Goal: Information Seeking & Learning: Learn about a topic

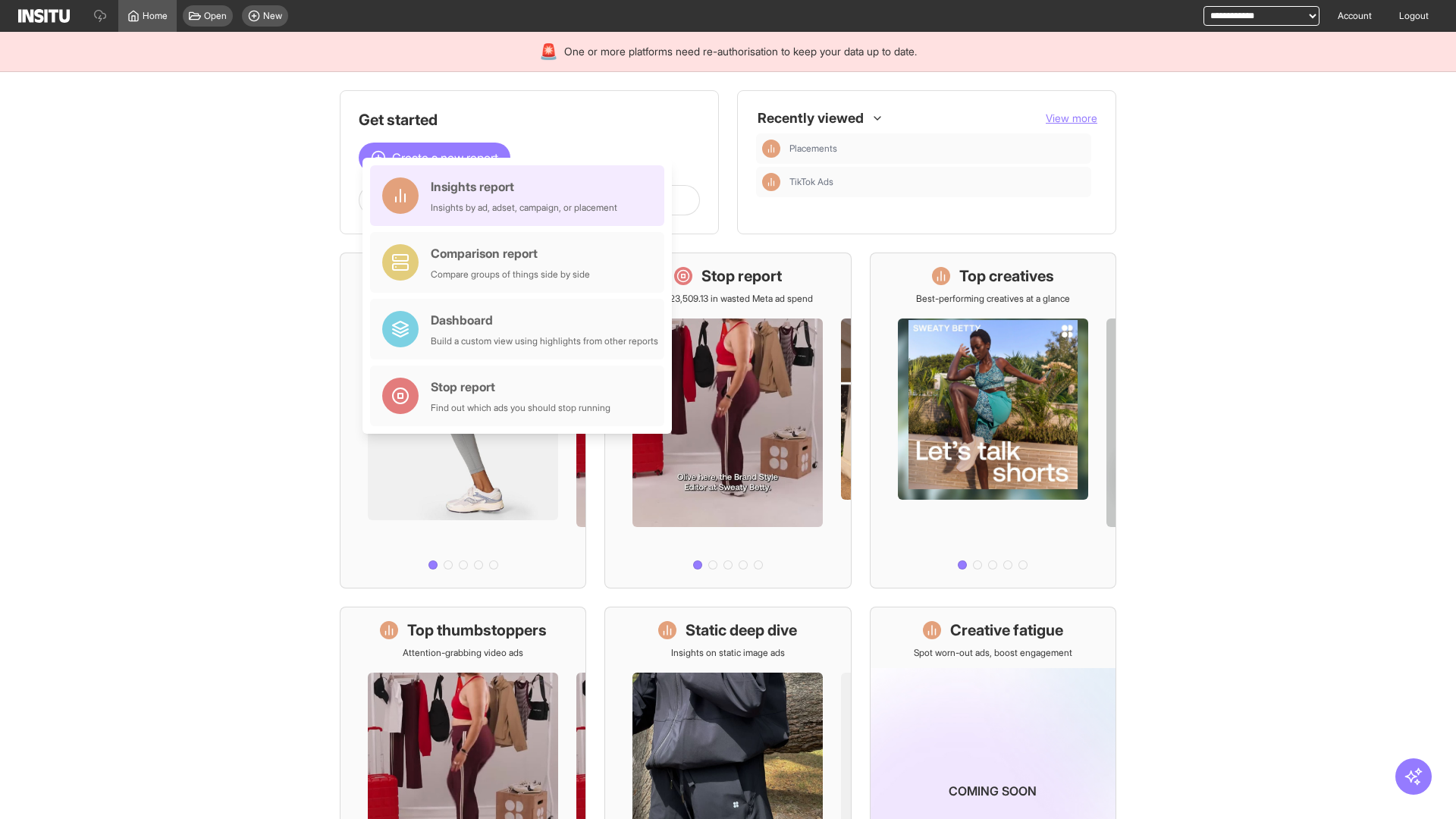
click at [521, 196] on div "Insights report Insights by ad, adset, campaign, or placement" at bounding box center [524, 195] width 187 height 36
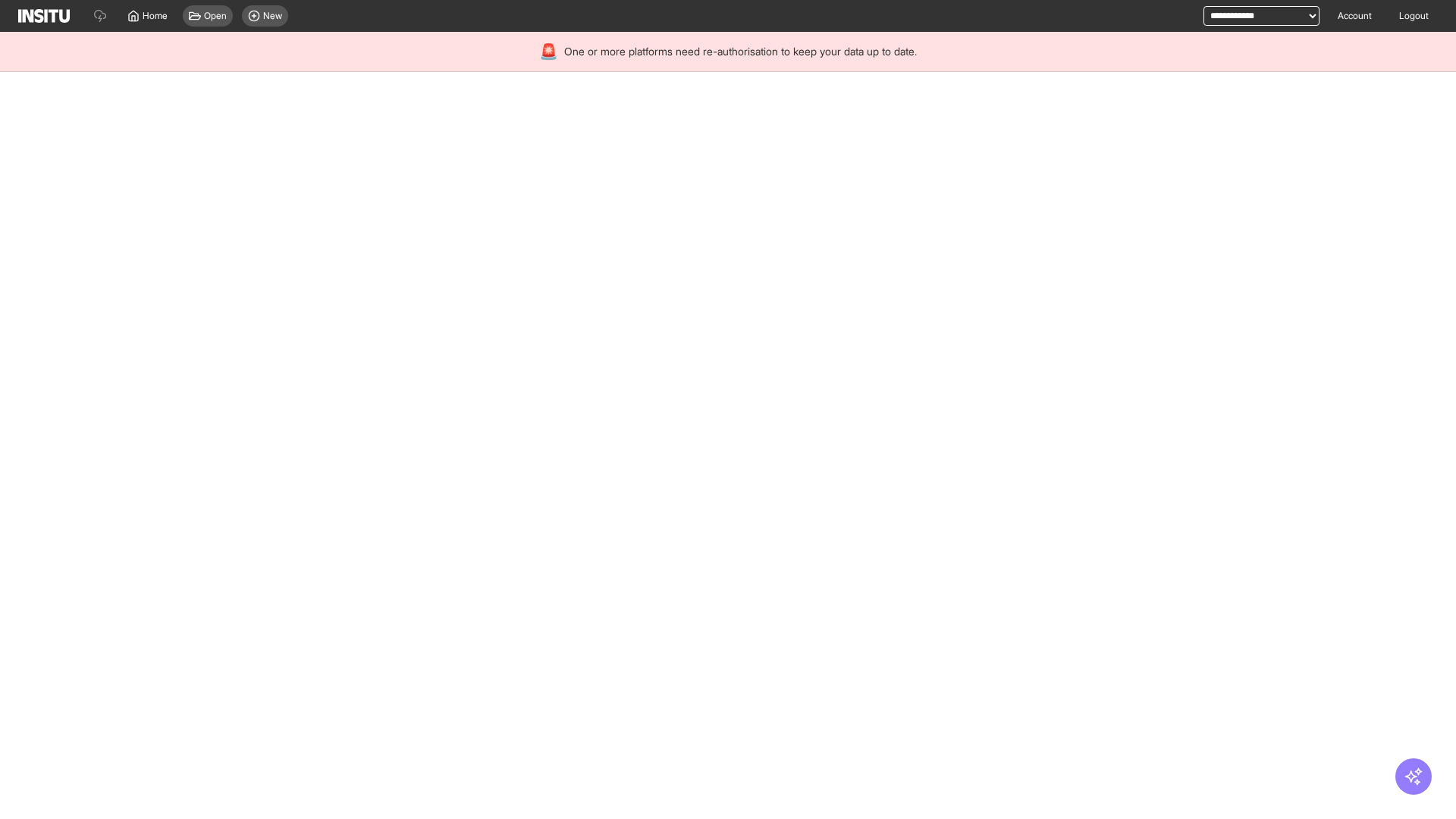
select select "**"
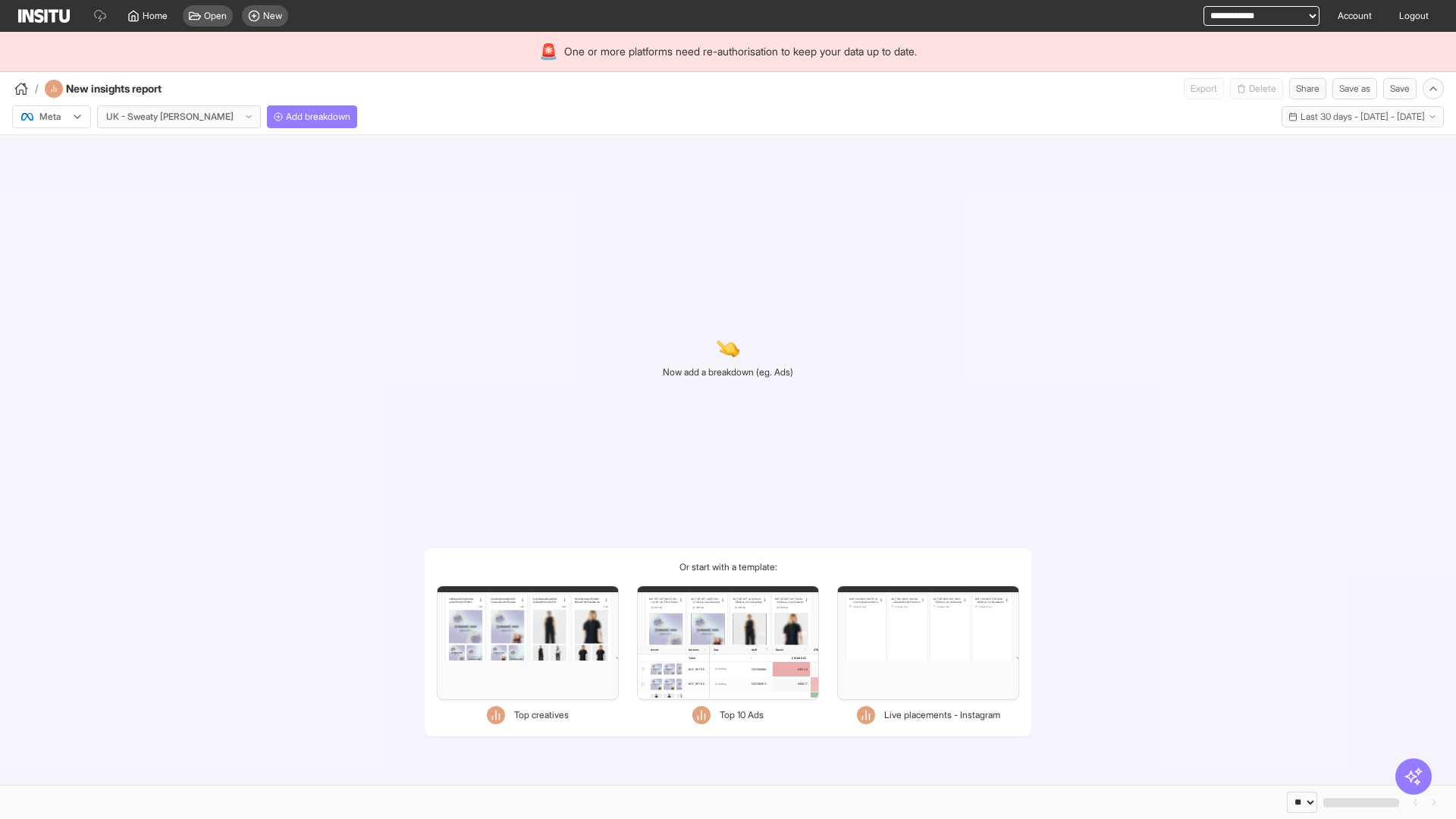
click at [52, 116] on div at bounding box center [40, 116] width 43 height 15
click at [51, 150] on span "Meta" at bounding box center [50, 149] width 20 height 14
click at [286, 116] on span "Add breakdown" at bounding box center [318, 116] width 65 height 12
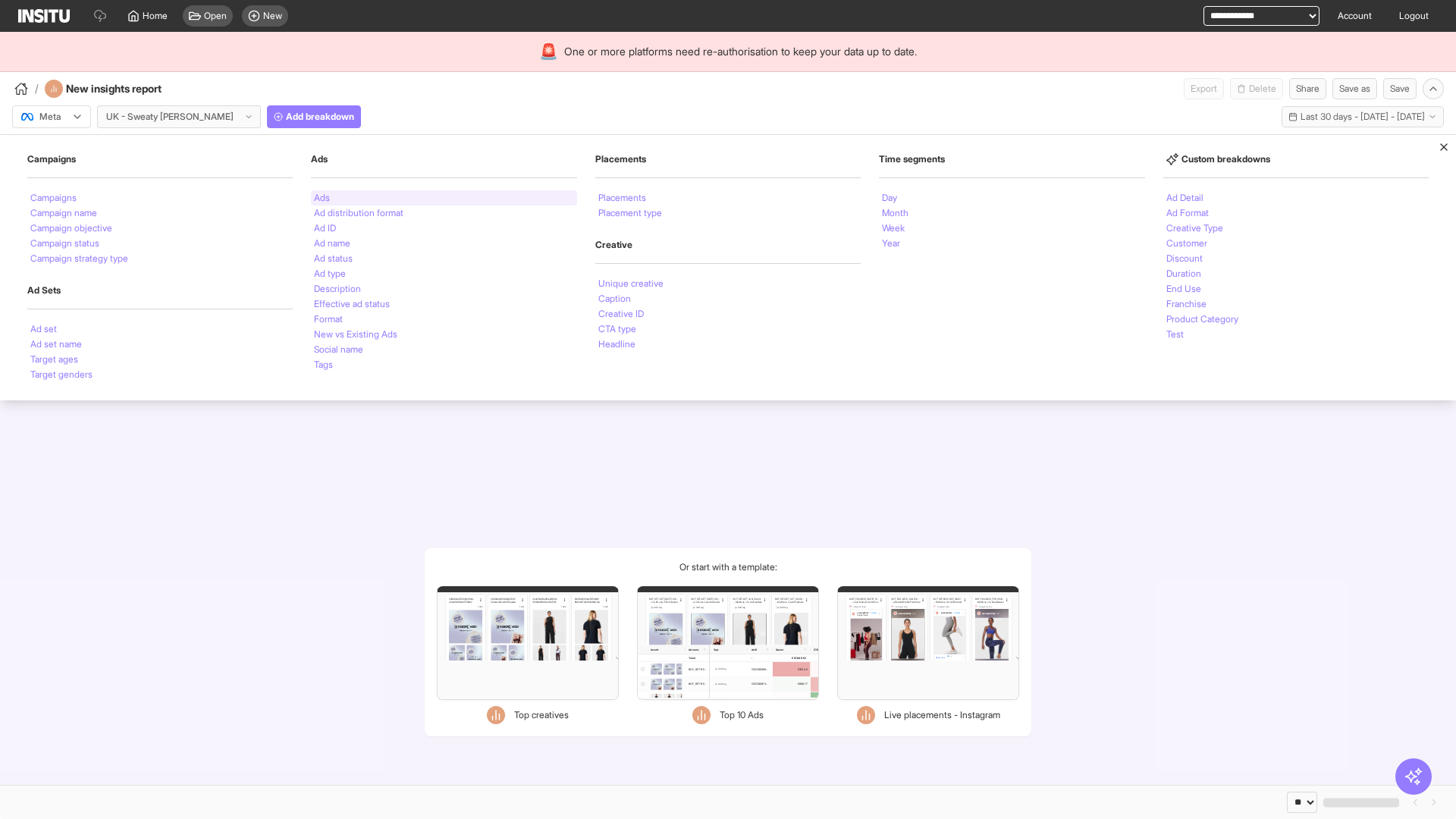
click at [322, 198] on li "Ads" at bounding box center [322, 197] width 16 height 9
